Goal: Task Accomplishment & Management: Complete application form

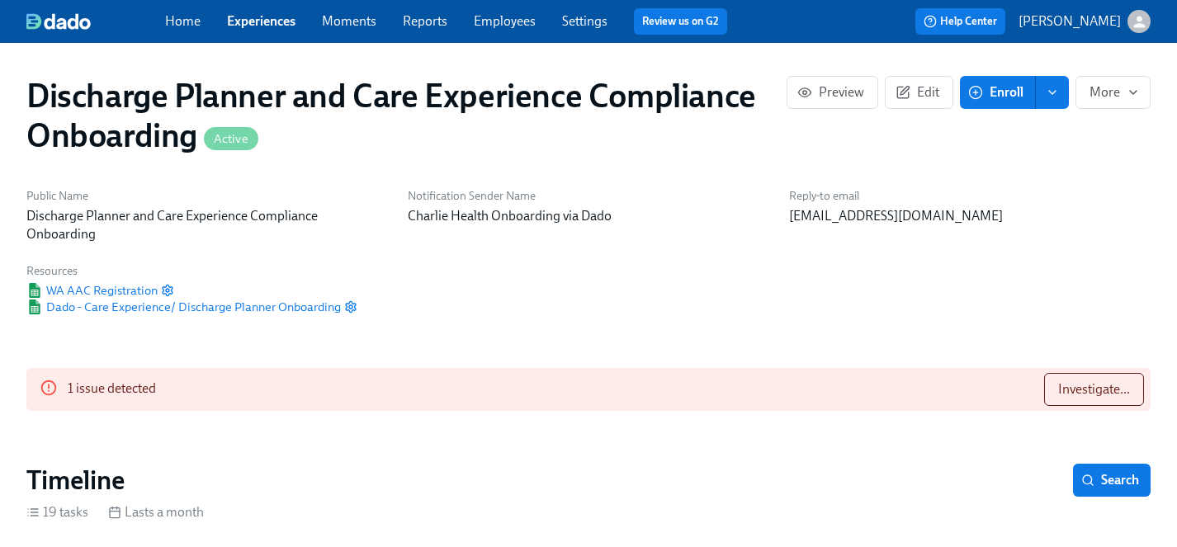
scroll to position [0, 3556]
click at [258, 16] on link "Experiences" at bounding box center [261, 21] width 68 height 16
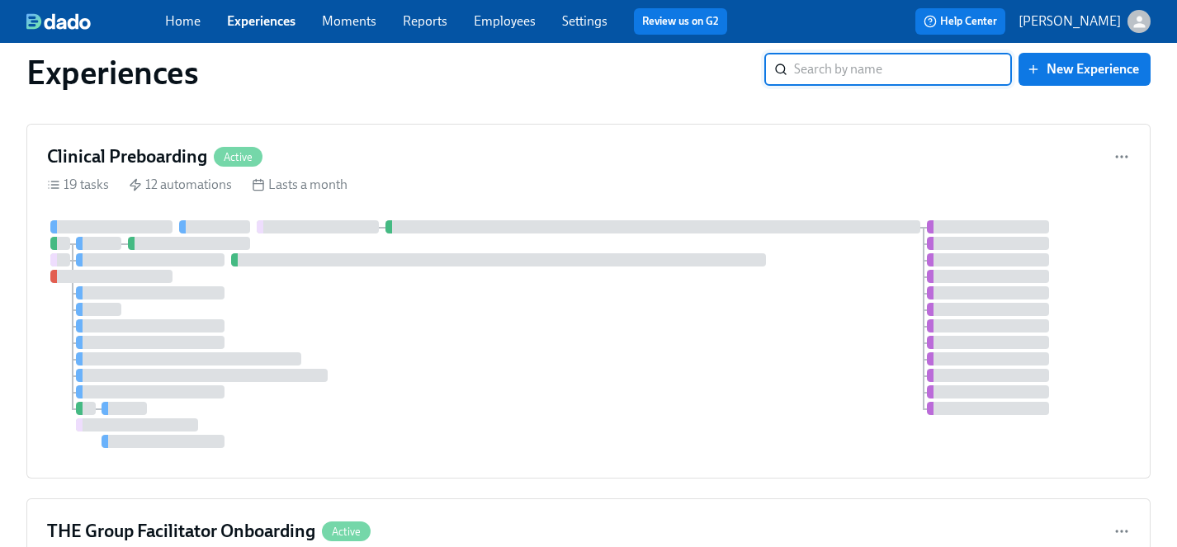
scroll to position [2553, 0]
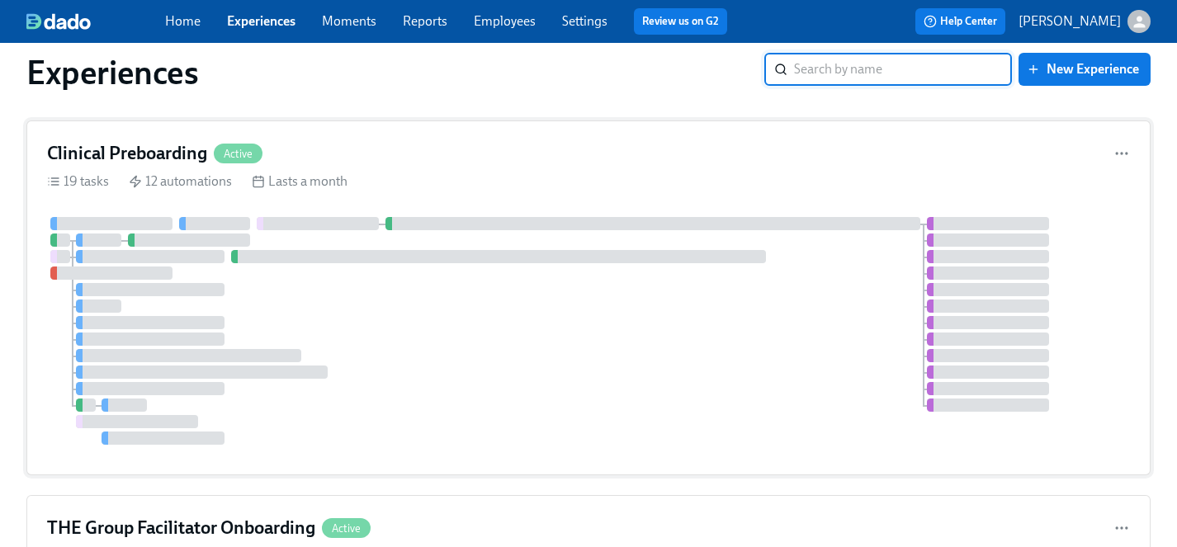
click at [432, 336] on div at bounding box center [588, 331] width 1083 height 228
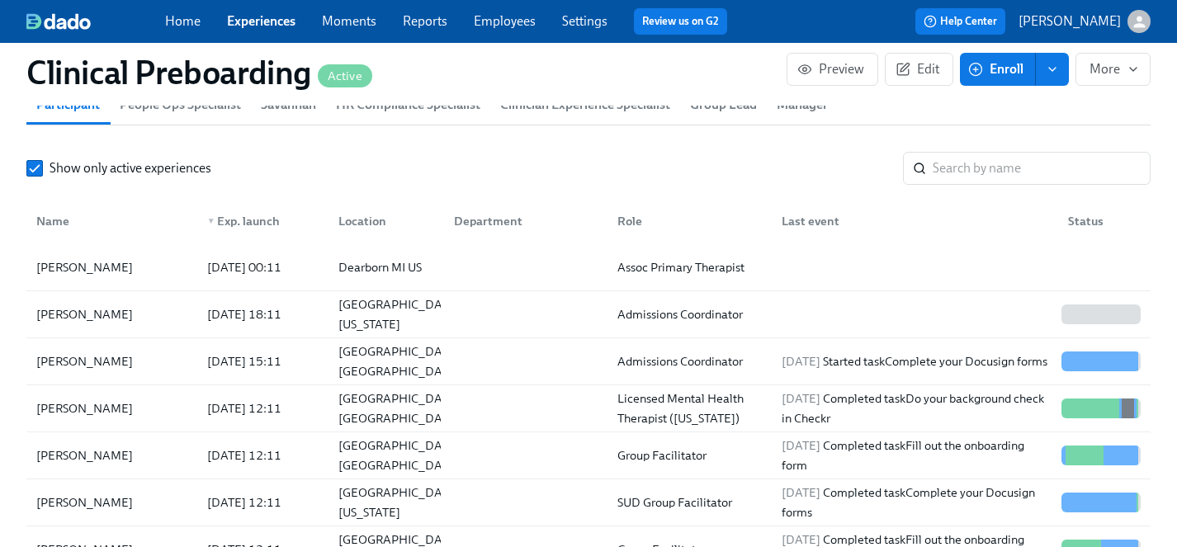
scroll to position [1777, 0]
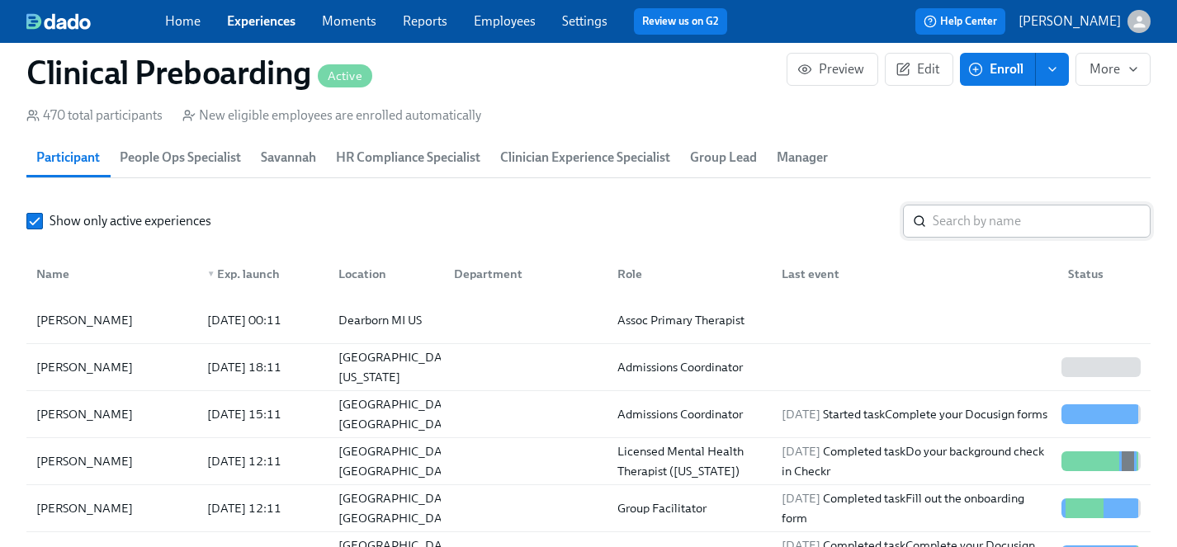
click at [960, 224] on input "search" at bounding box center [1041, 221] width 218 height 33
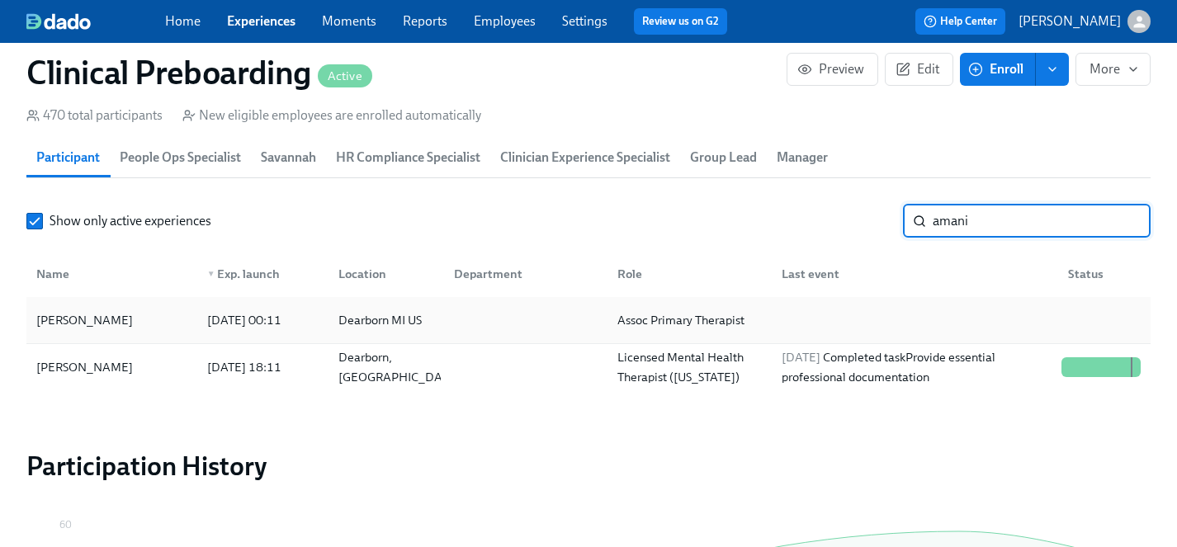
type input "amani"
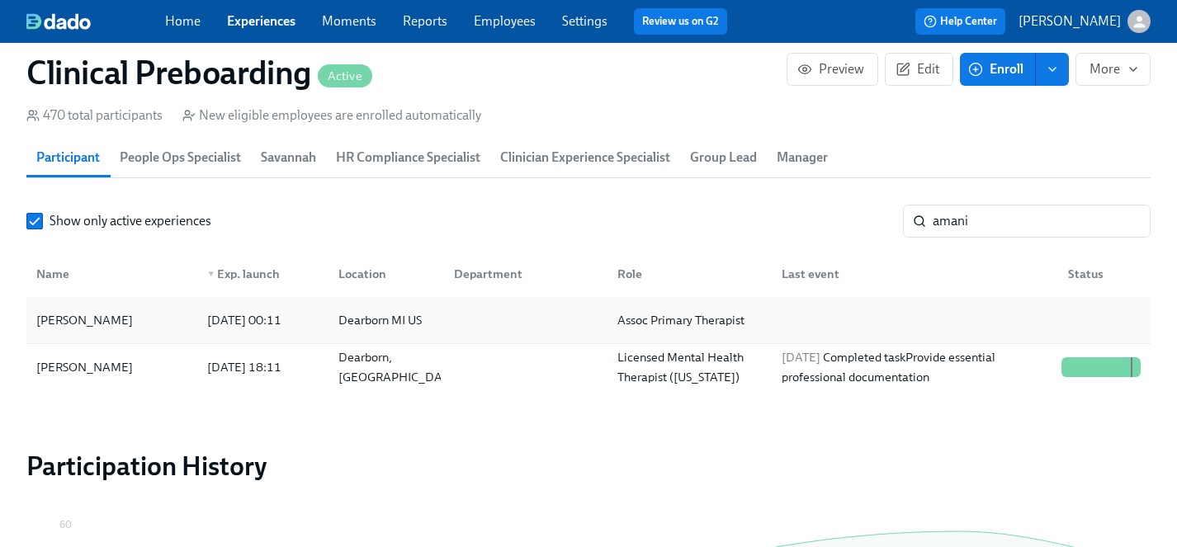
click at [78, 310] on div "Amani Dobbs" at bounding box center [85, 320] width 110 height 20
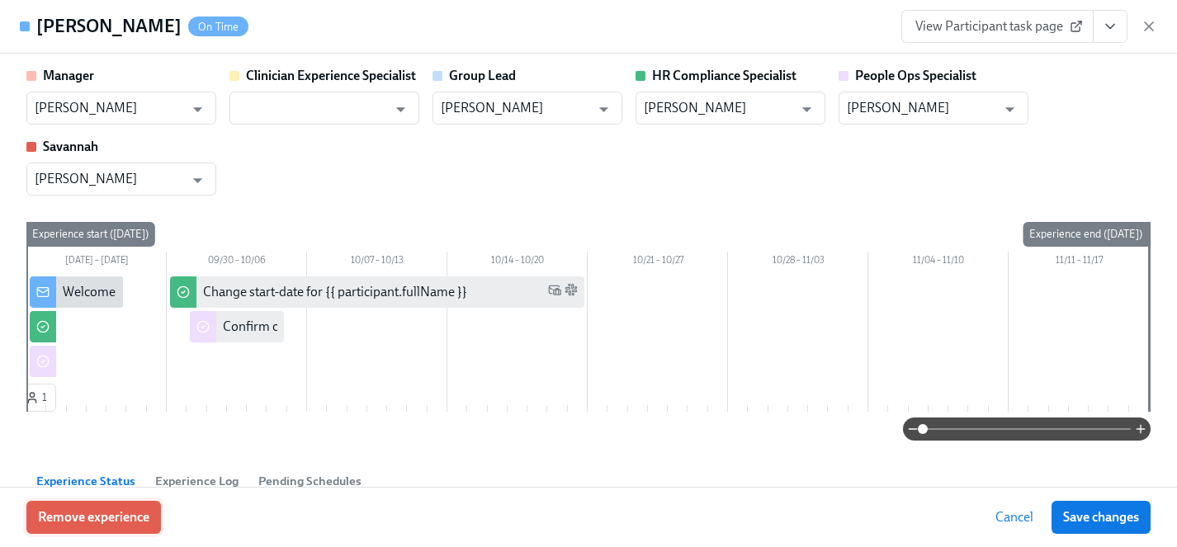
click at [131, 517] on span "Remove experience" at bounding box center [93, 517] width 111 height 17
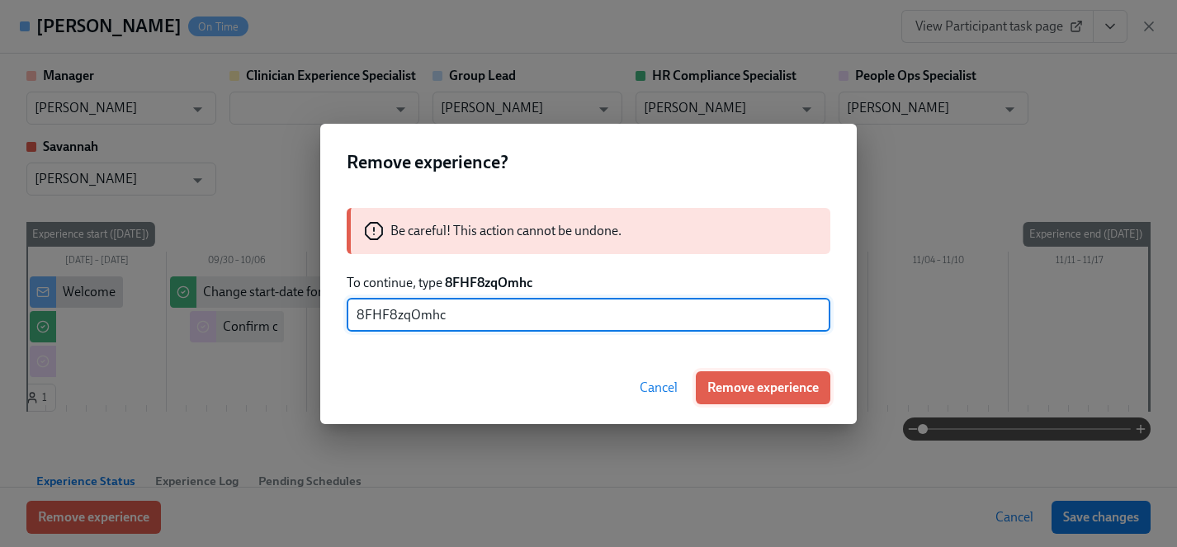
type input "8FHF8zqOmhc"
click at [766, 388] on span "Remove experience" at bounding box center [762, 388] width 111 height 17
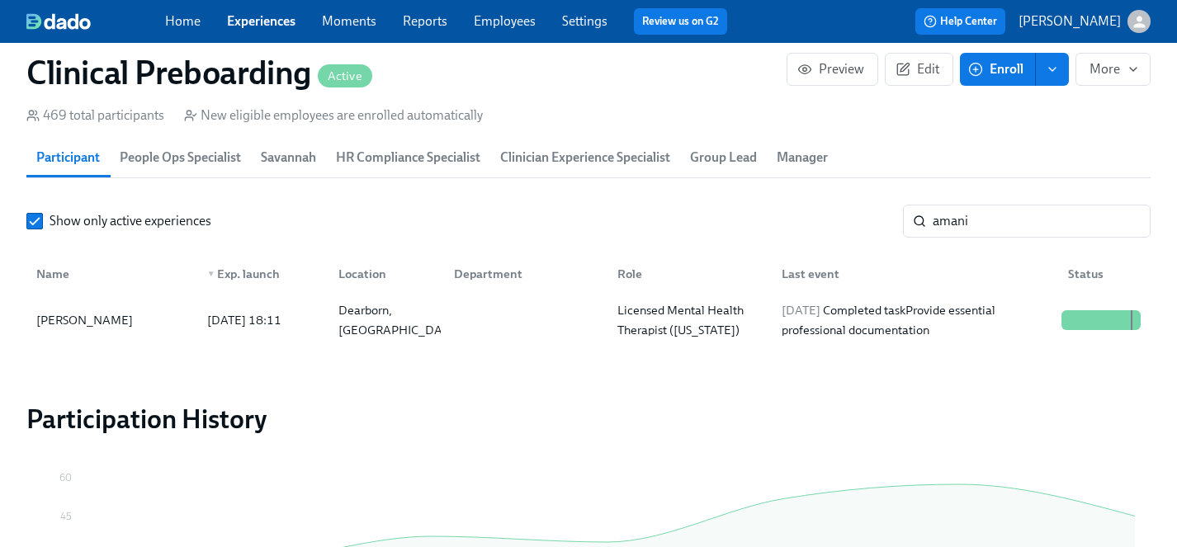
scroll to position [1769, 0]
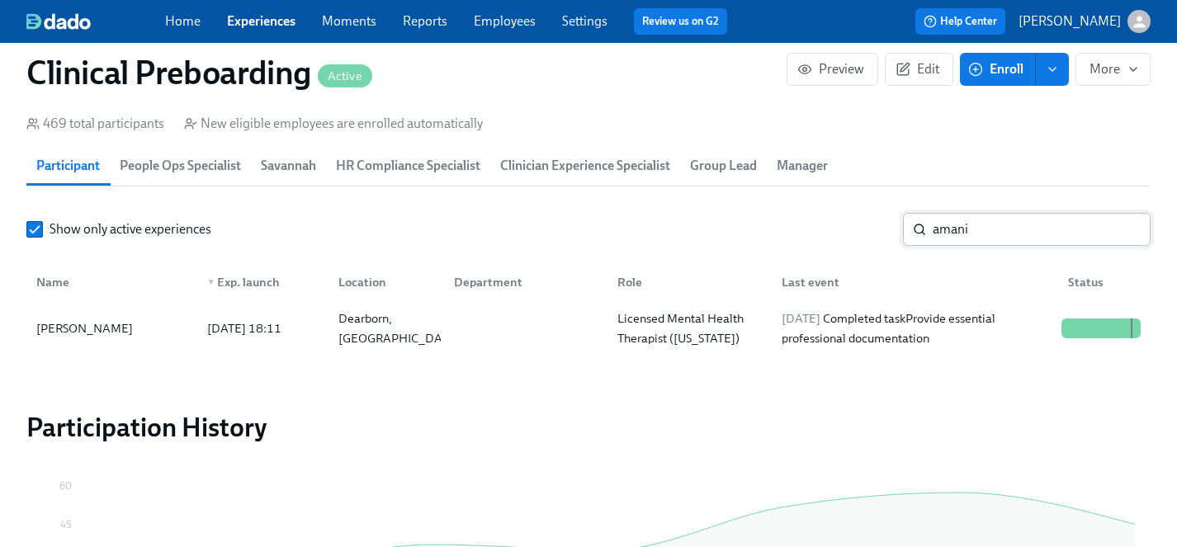
click at [1123, 230] on input "amani" at bounding box center [1041, 229] width 218 height 33
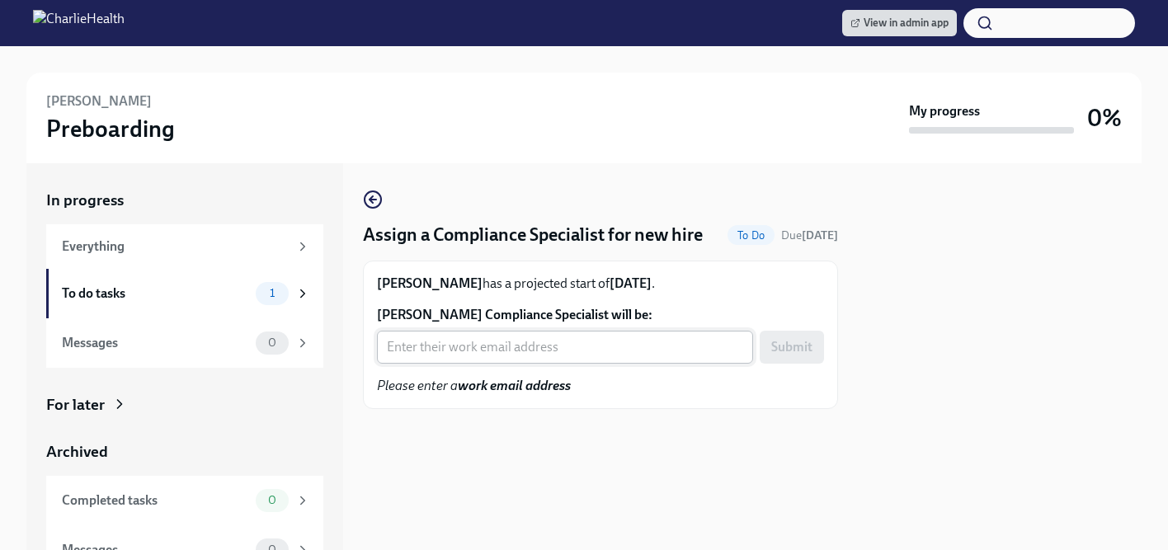
click at [488, 340] on input "[PERSON_NAME] Compliance Specialist will be:" at bounding box center [565, 347] width 376 height 33
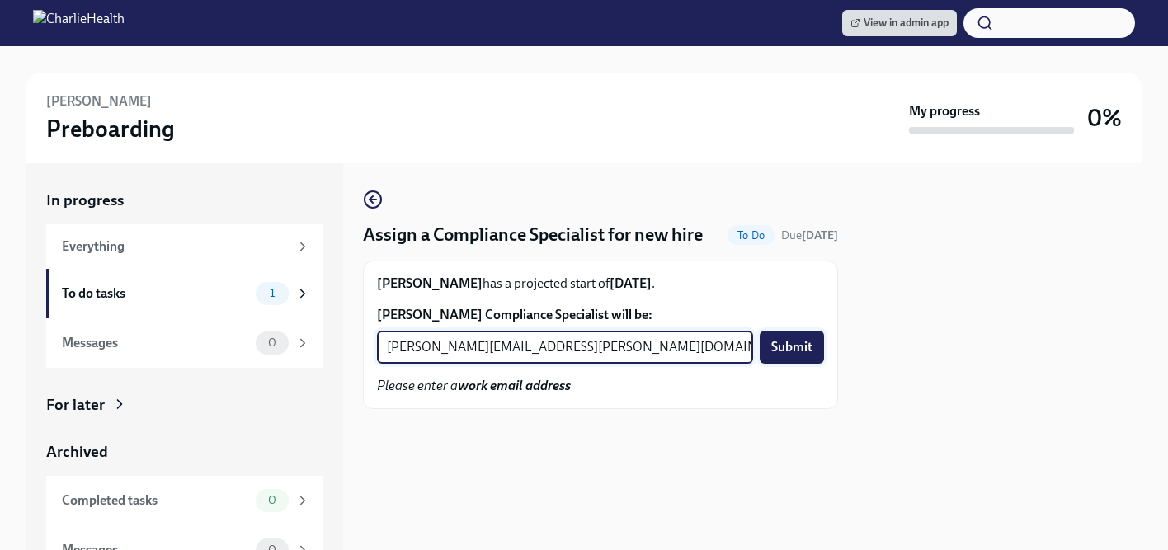
type input "[PERSON_NAME][EMAIL_ADDRESS][PERSON_NAME][DOMAIN_NAME]"
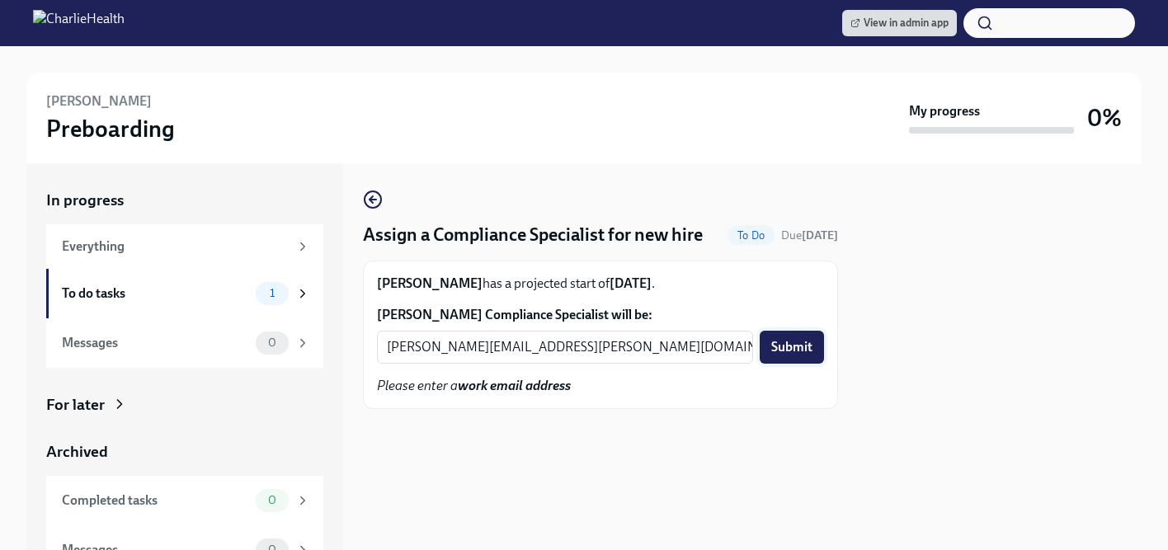
click at [769, 351] on button "Submit" at bounding box center [792, 347] width 64 height 33
